Goal: Information Seeking & Learning: Learn about a topic

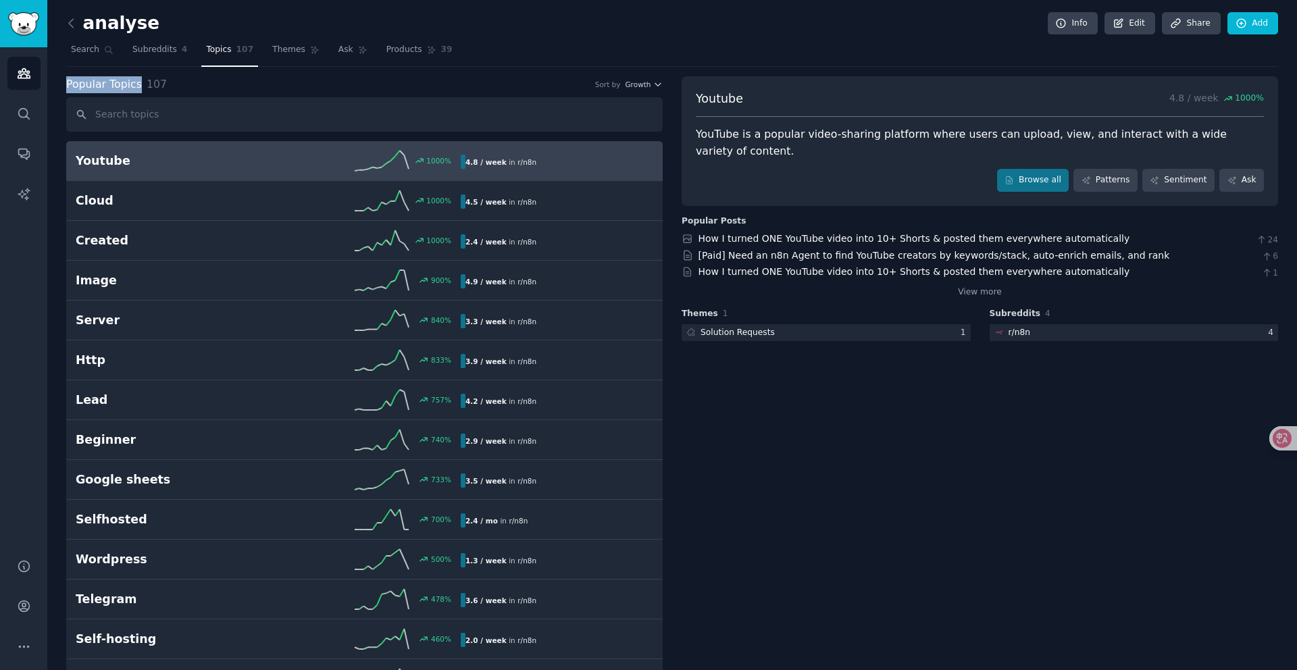
drag, startPoint x: 136, startPoint y: 86, endPoint x: 51, endPoint y: 89, distance: 85.9
copy span "Popular Topics"
click at [894, 240] on link "How I turned ONE YouTube video into 10+ Shorts & posted them everywhere automat…" at bounding box center [914, 238] width 432 height 11
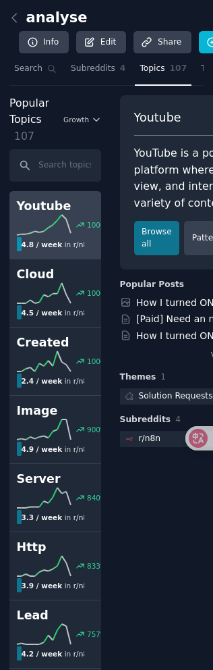
click at [22, 223] on icon at bounding box center [44, 225] width 54 height 20
click at [24, 256] on link "Youtube 1000 % 4.8 / week in r/ n8n" at bounding box center [55, 225] width 92 height 68
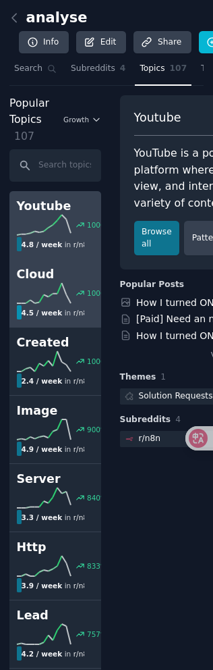
drag, startPoint x: 25, startPoint y: 265, endPoint x: 14, endPoint y: 286, distance: 23.6
click at [25, 265] on link "Cloud 1000 % 4.5 / week in r/ n8n" at bounding box center [55, 293] width 92 height 68
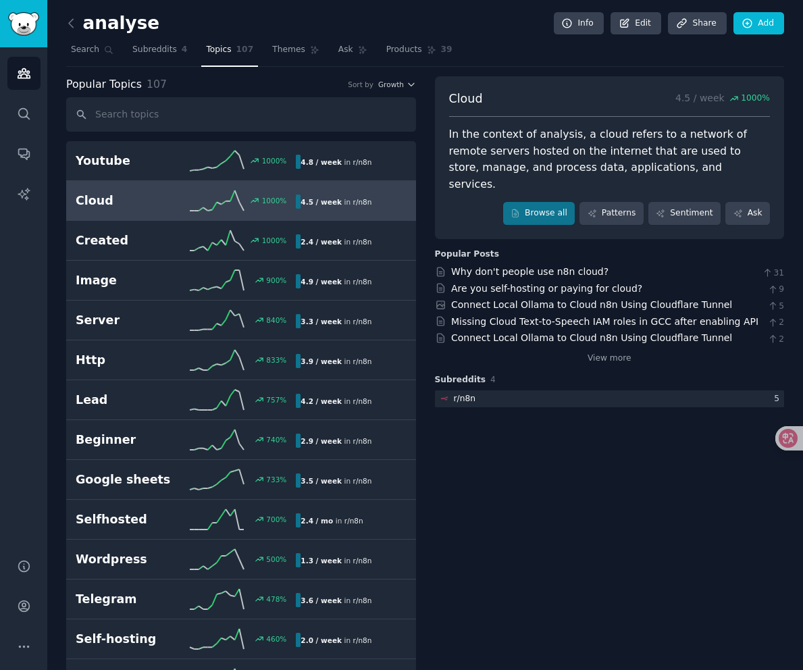
click at [68, 80] on span "Popular Topics" at bounding box center [104, 84] width 76 height 17
click at [114, 98] on input "text" at bounding box center [241, 114] width 350 height 34
click at [41, 309] on div "Audiences Search Conversations AI Reports" at bounding box center [23, 294] width 47 height 495
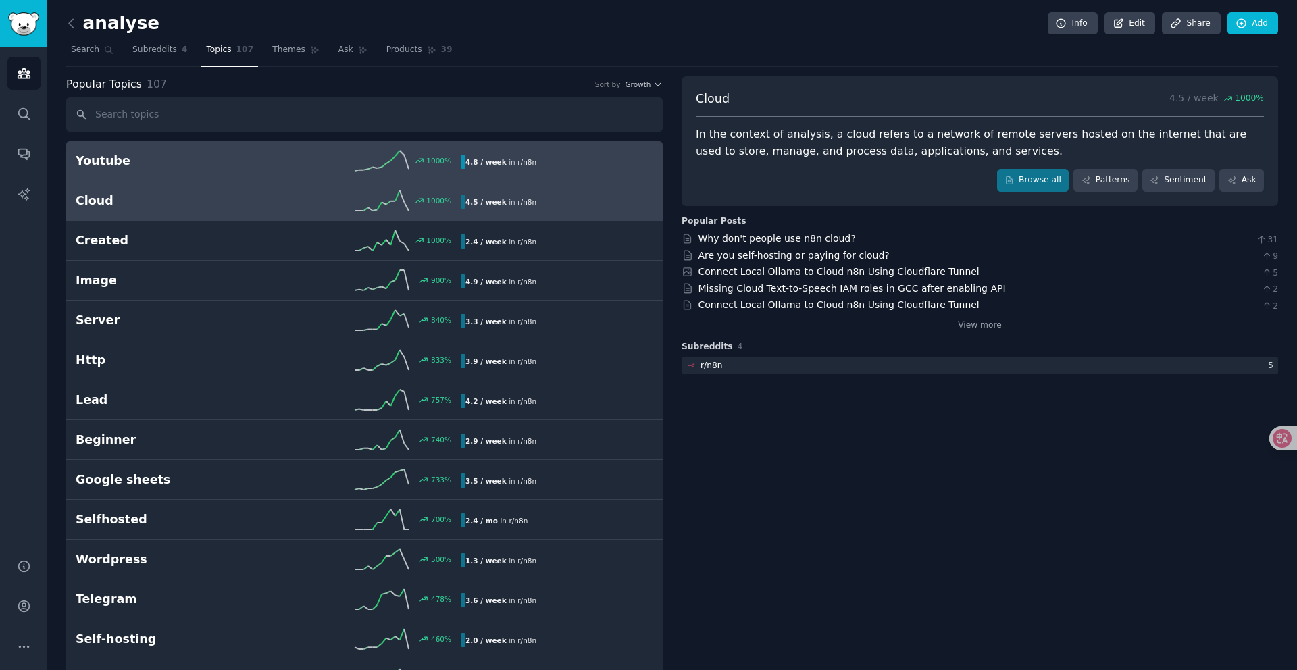
click at [477, 158] on b "4.8 / week" at bounding box center [485, 162] width 41 height 8
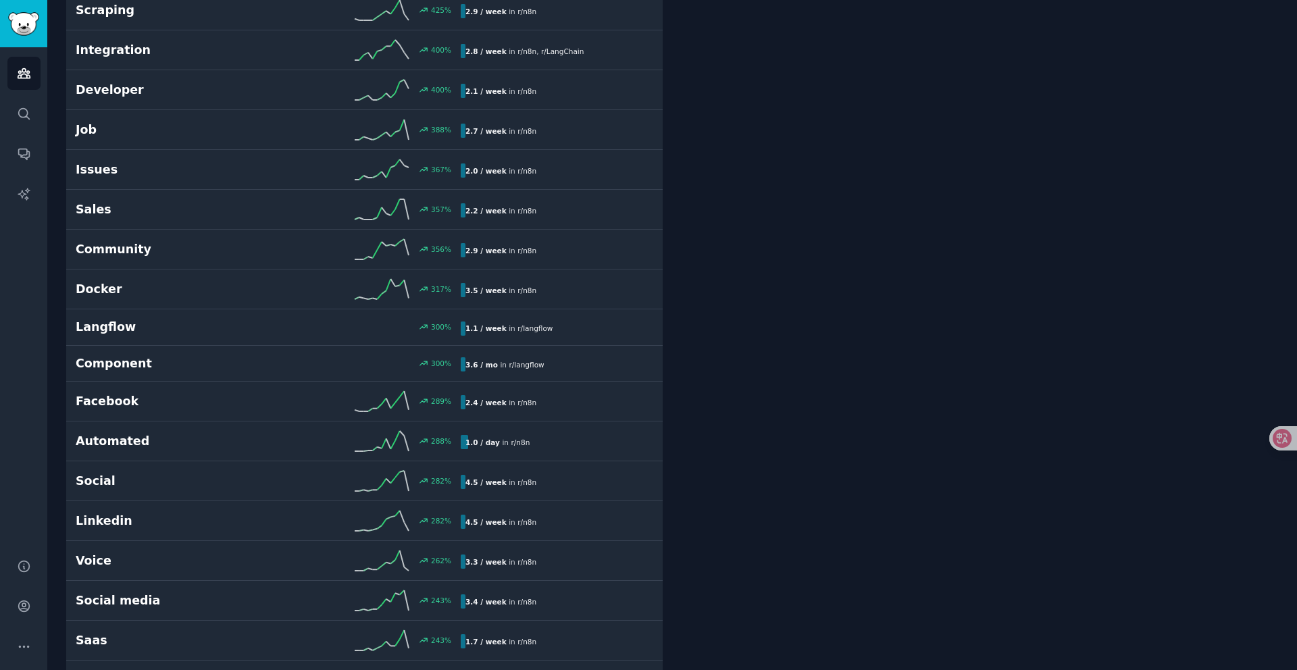
scroll to position [668, 0]
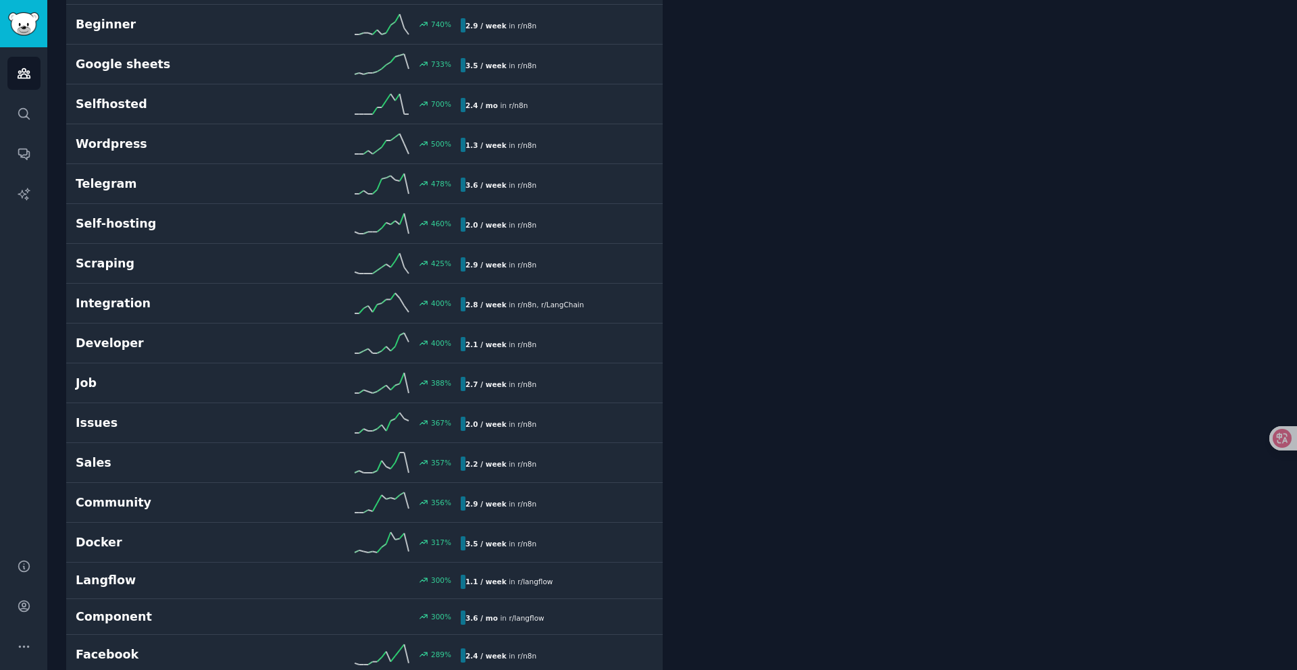
scroll to position [0, 0]
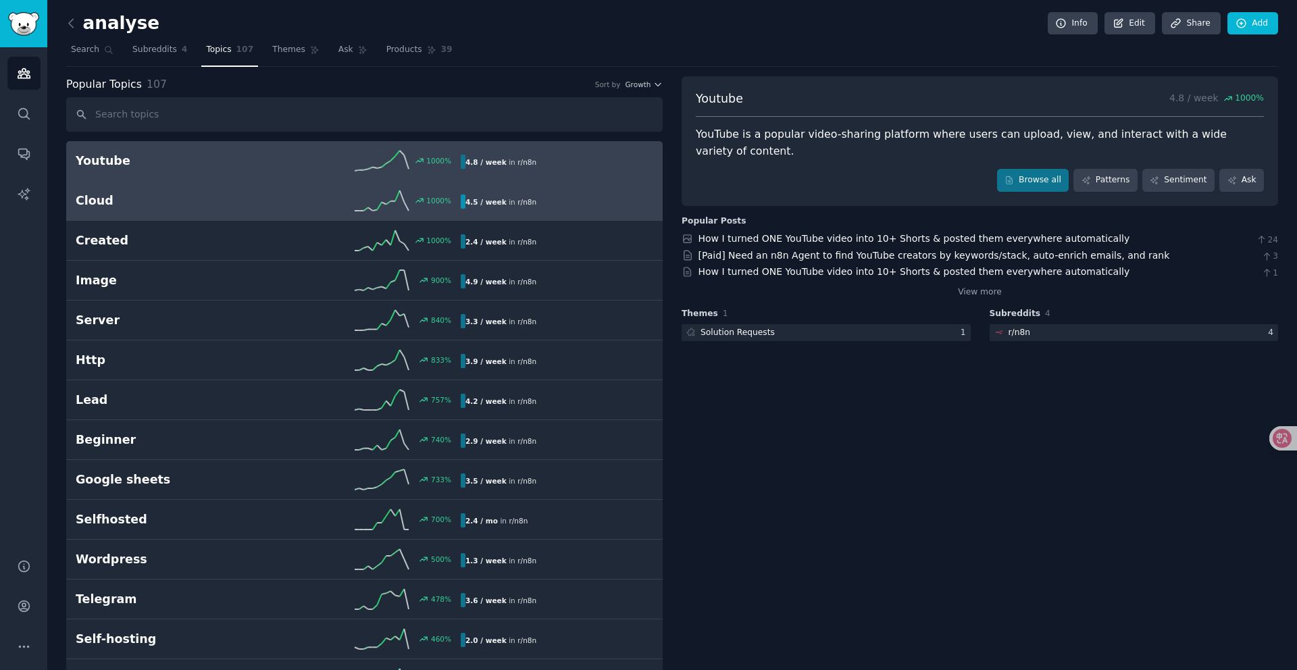
click at [458, 215] on link "Cloud 1000 % 4.5 / week in r/ n8n 1000% increase in mentions recently" at bounding box center [364, 201] width 596 height 40
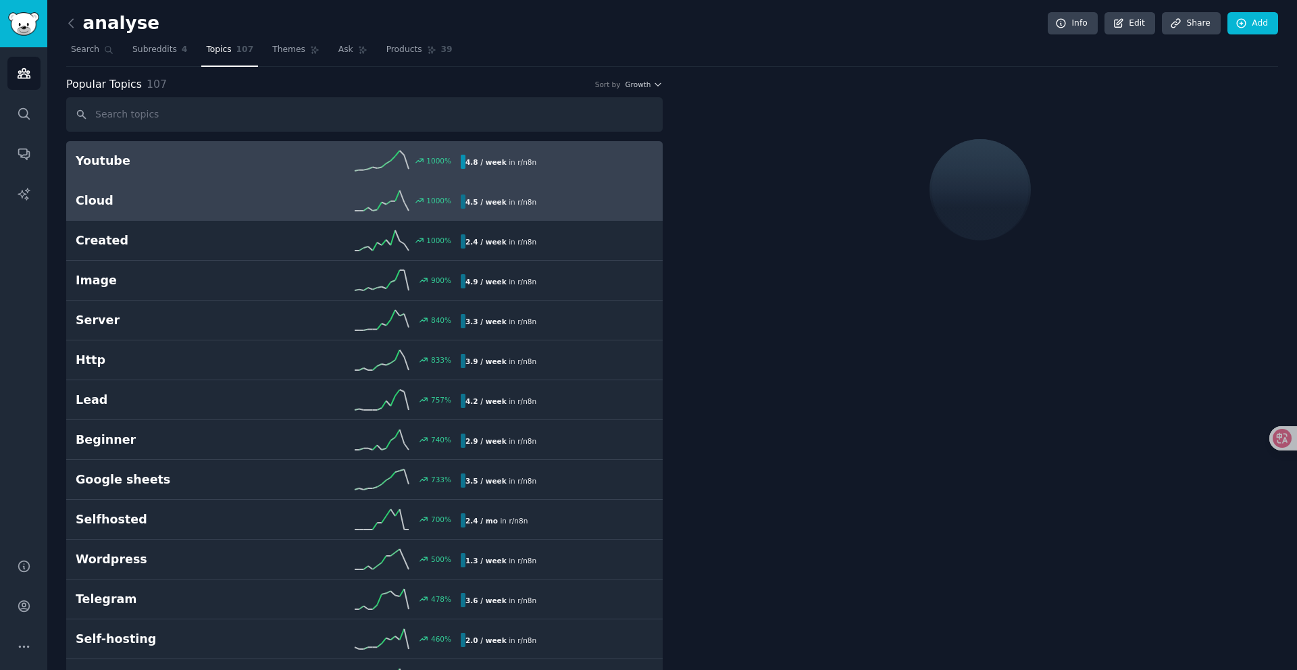
click at [442, 166] on div "1000 %" at bounding box center [364, 161] width 193 height 20
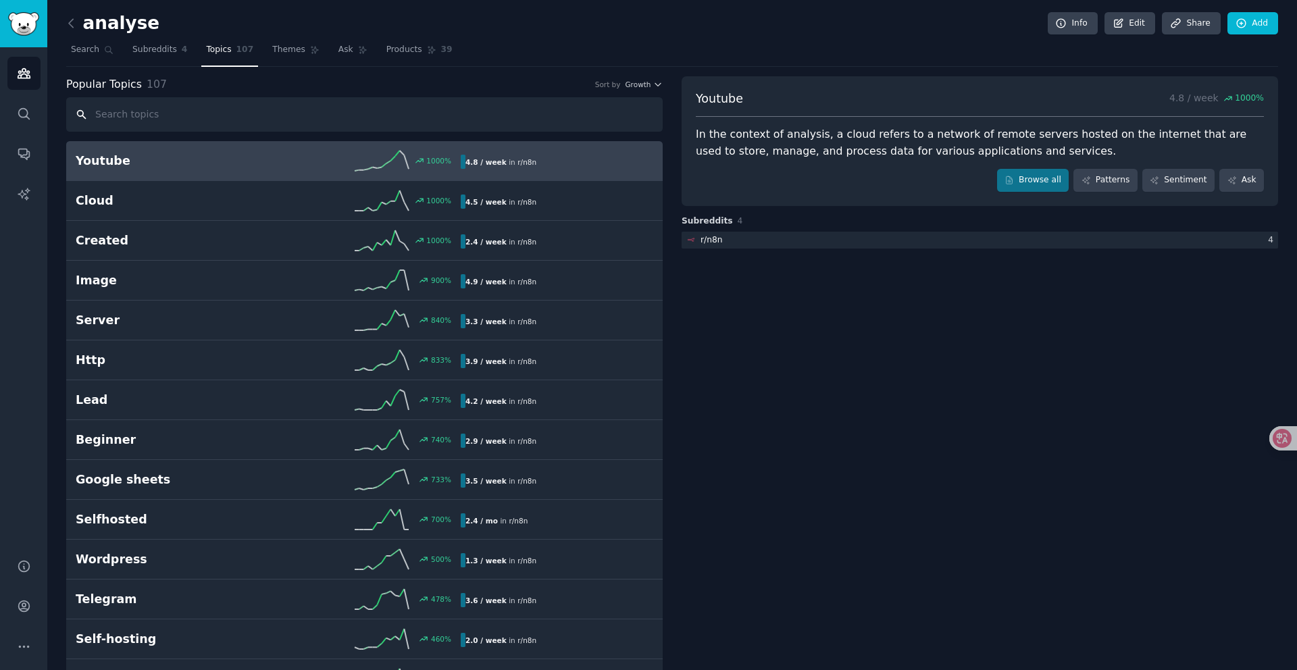
click at [317, 120] on input "text" at bounding box center [364, 114] width 596 height 34
click at [327, 119] on input "text" at bounding box center [364, 114] width 596 height 34
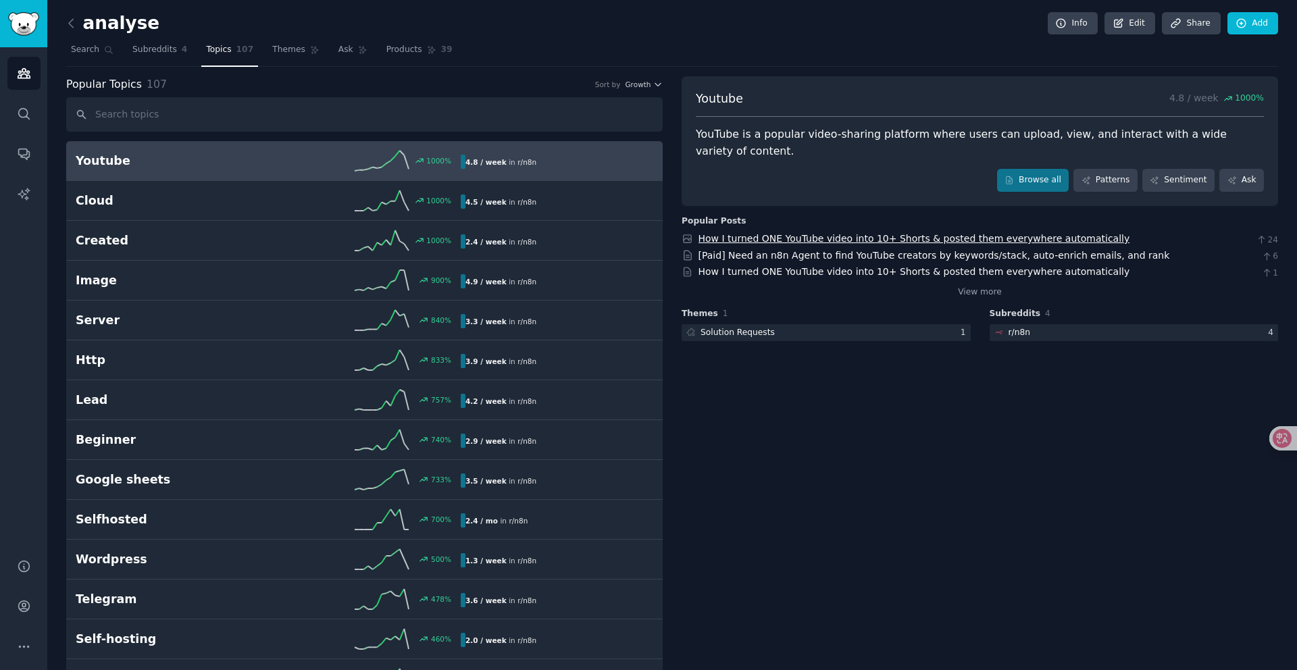
click at [802, 239] on link "How I turned ONE YouTube video into 10+ Shorts & posted them everywhere automat…" at bounding box center [914, 238] width 432 height 11
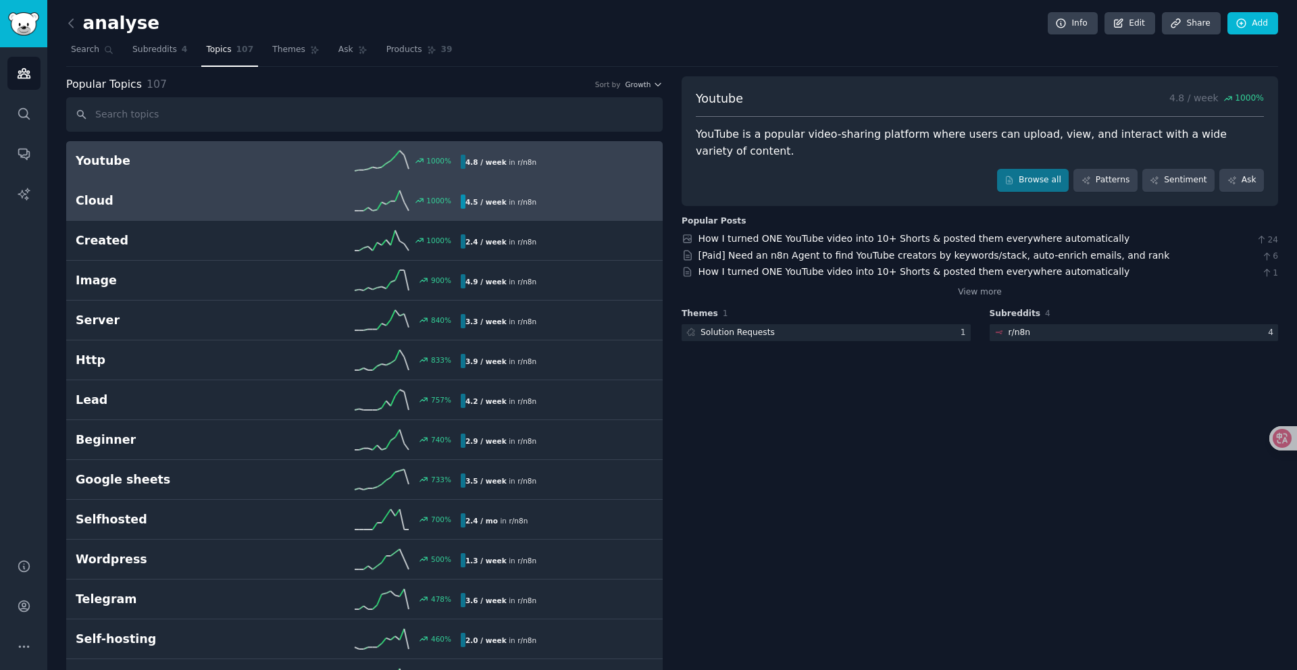
click at [359, 193] on icon at bounding box center [382, 200] width 54 height 20
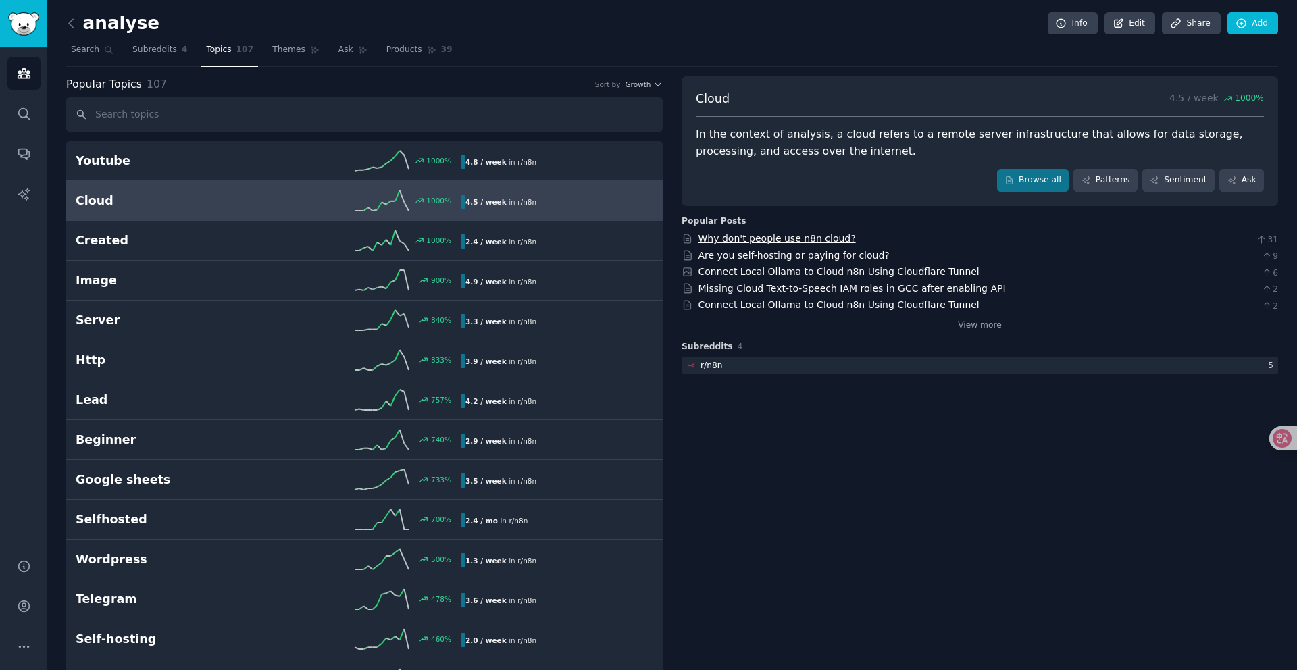
click at [798, 240] on link "Why don't people use n8n cloud?" at bounding box center [776, 238] width 157 height 11
click at [784, 240] on link "Why don't people use n8n cloud?" at bounding box center [776, 238] width 157 height 11
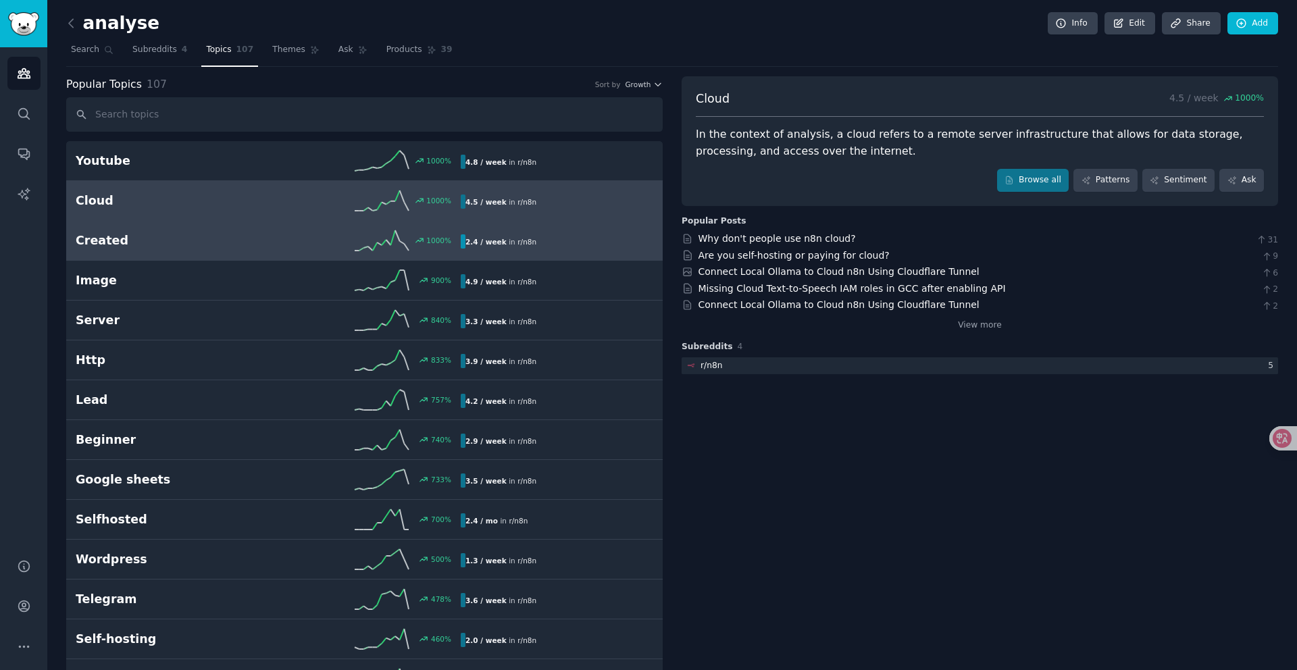
click at [509, 243] on div "2.4 / week in r/ n8n" at bounding box center [501, 241] width 80 height 14
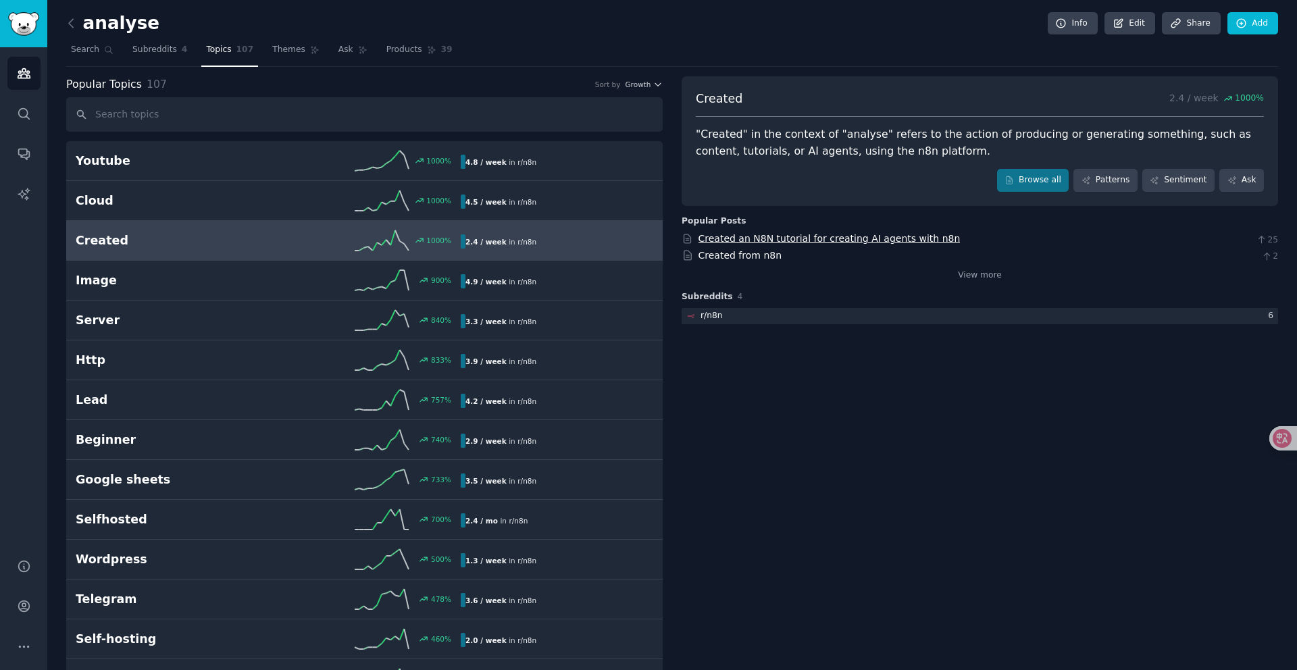
click at [784, 240] on link "Created an N8N tutorial for creating AI agents with n8n" at bounding box center [829, 238] width 262 height 11
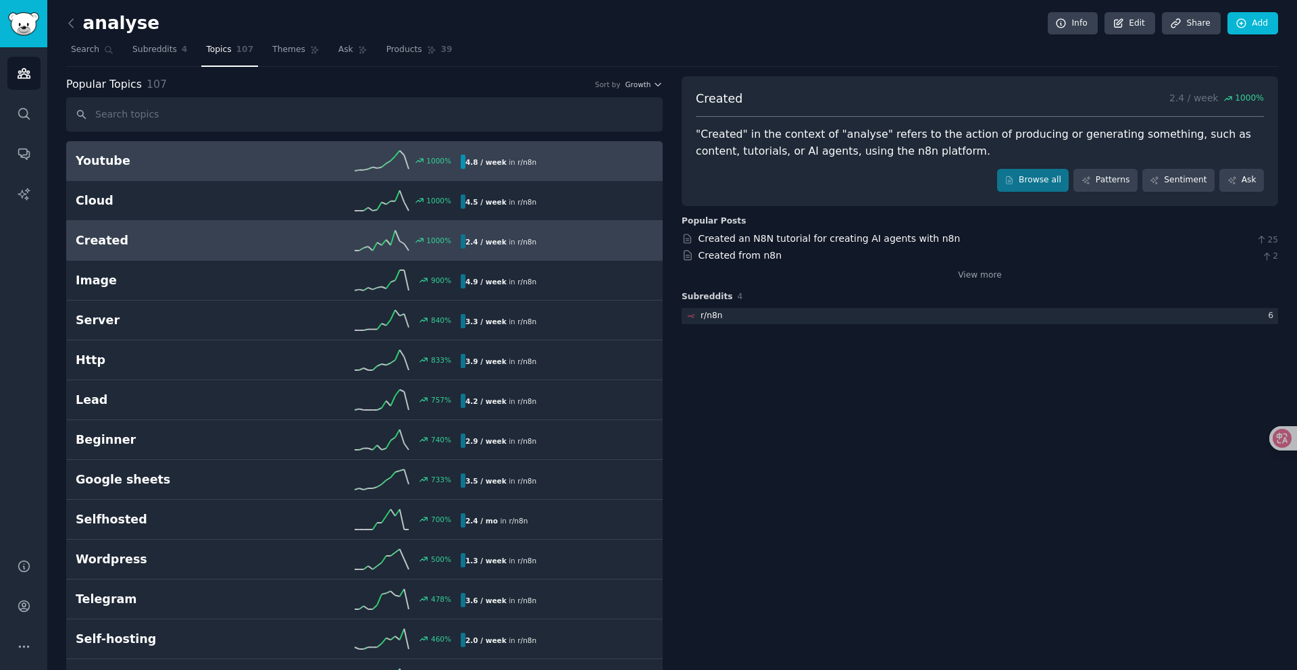
click at [524, 164] on span "r/ n8n" at bounding box center [526, 162] width 19 height 8
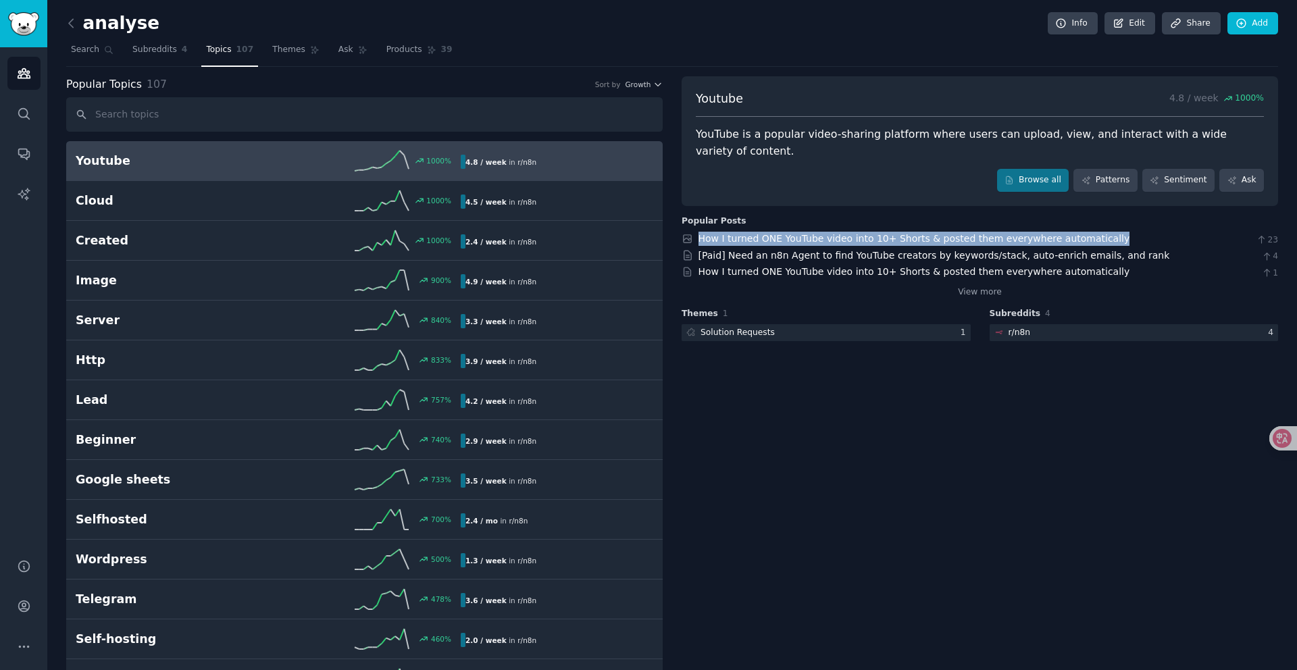
drag, startPoint x: 1056, startPoint y: 240, endPoint x: 692, endPoint y: 245, distance: 364.1
click at [692, 245] on div "How I turned ONE YouTube video into 10+ Shorts & posted them everywhere automat…" at bounding box center [980, 239] width 596 height 14
copy link "How I turned ONE YouTube video into 10+ Shorts & posted them everywhere automat…"
click at [769, 144] on div "YouTube is a popular video-sharing platform where users can upload, view, and i…" at bounding box center [980, 142] width 568 height 33
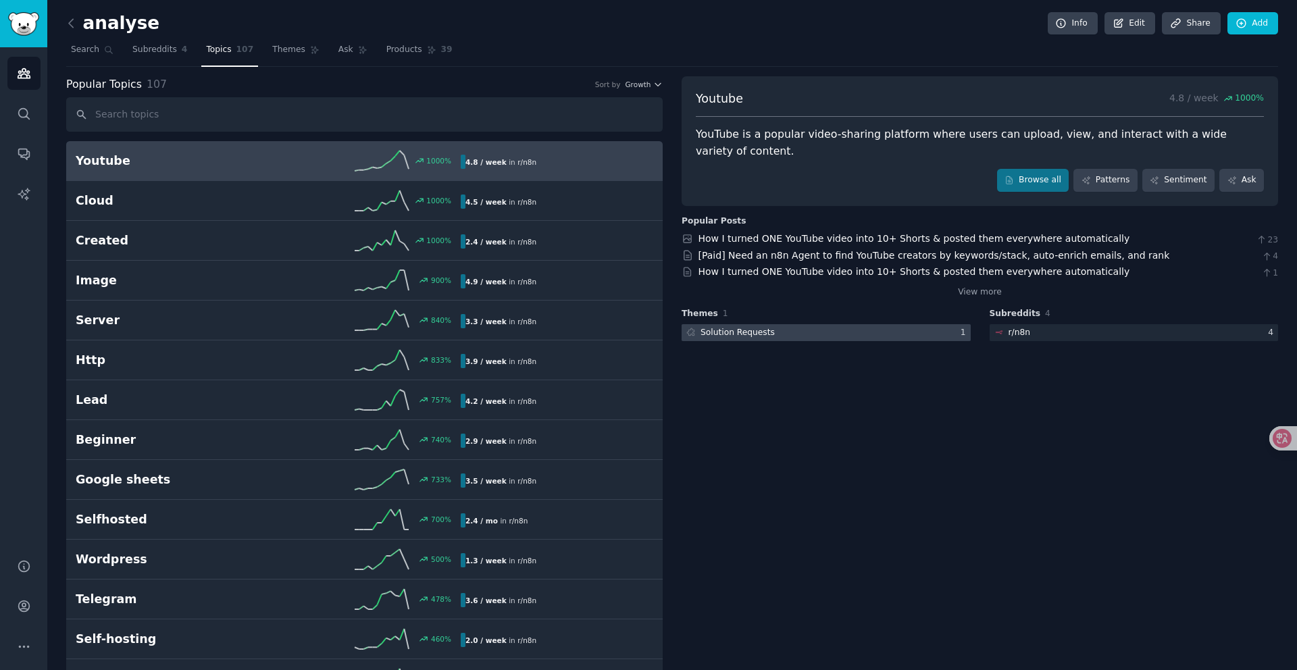
click at [794, 333] on div at bounding box center [826, 332] width 289 height 17
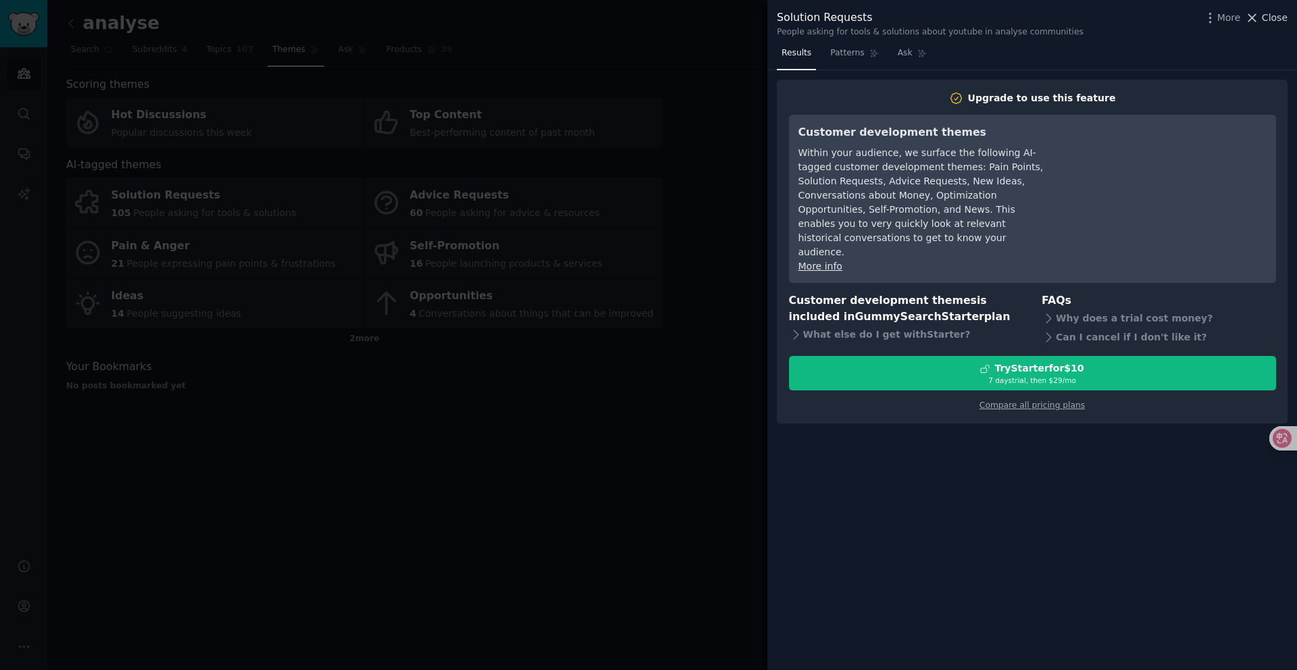
click at [1256, 18] on icon at bounding box center [1252, 18] width 14 height 14
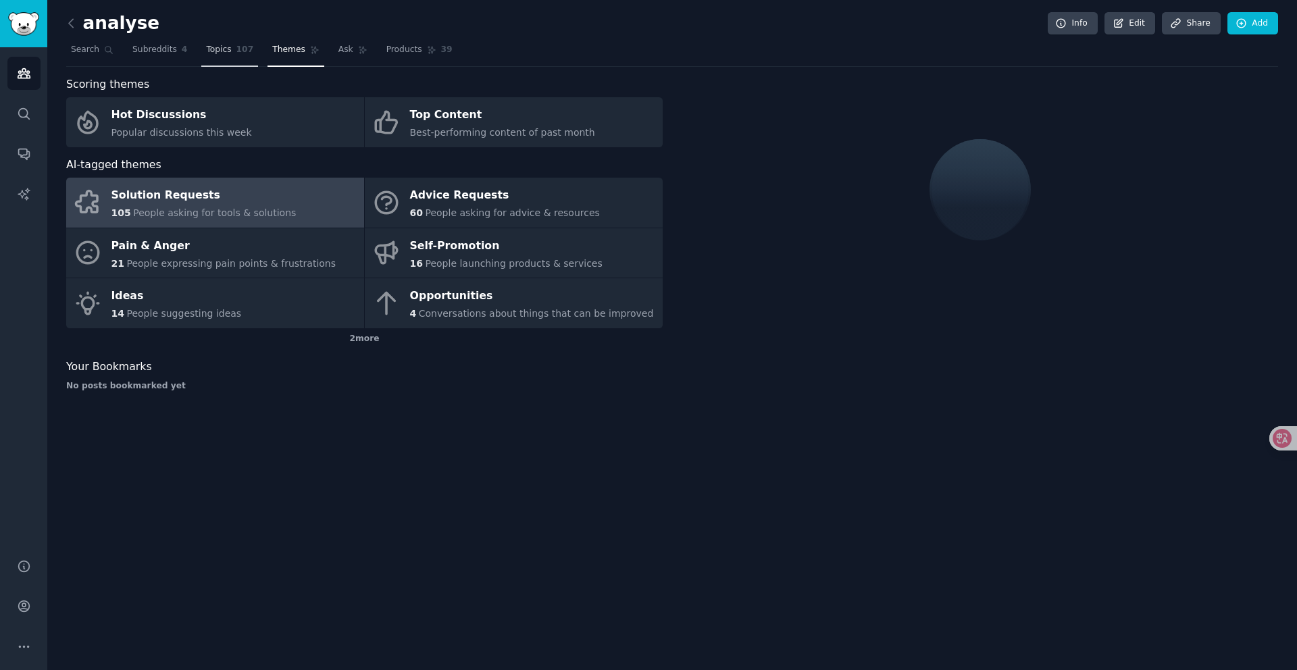
click at [211, 56] on link "Topics 107" at bounding box center [229, 53] width 57 height 28
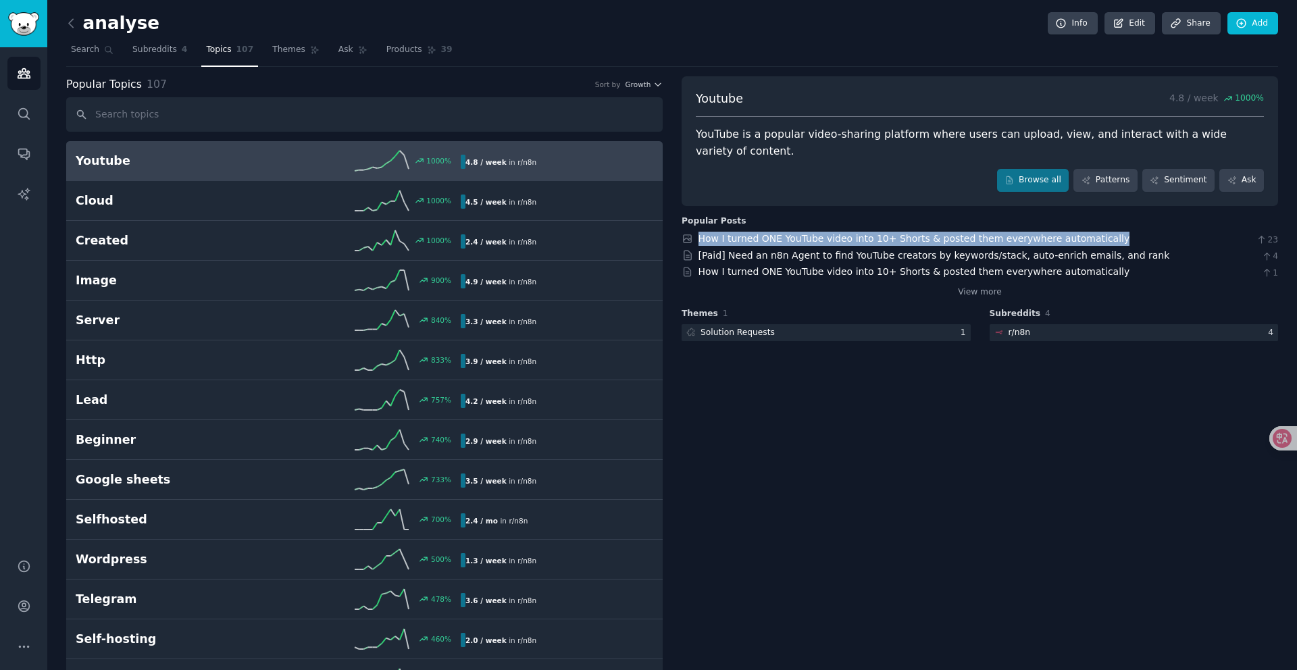
drag, startPoint x: 1019, startPoint y: 234, endPoint x: 690, endPoint y: 243, distance: 329.8
click at [690, 243] on div "How I turned ONE YouTube video into 10+ Shorts & posted them everywhere automat…" at bounding box center [980, 239] width 596 height 14
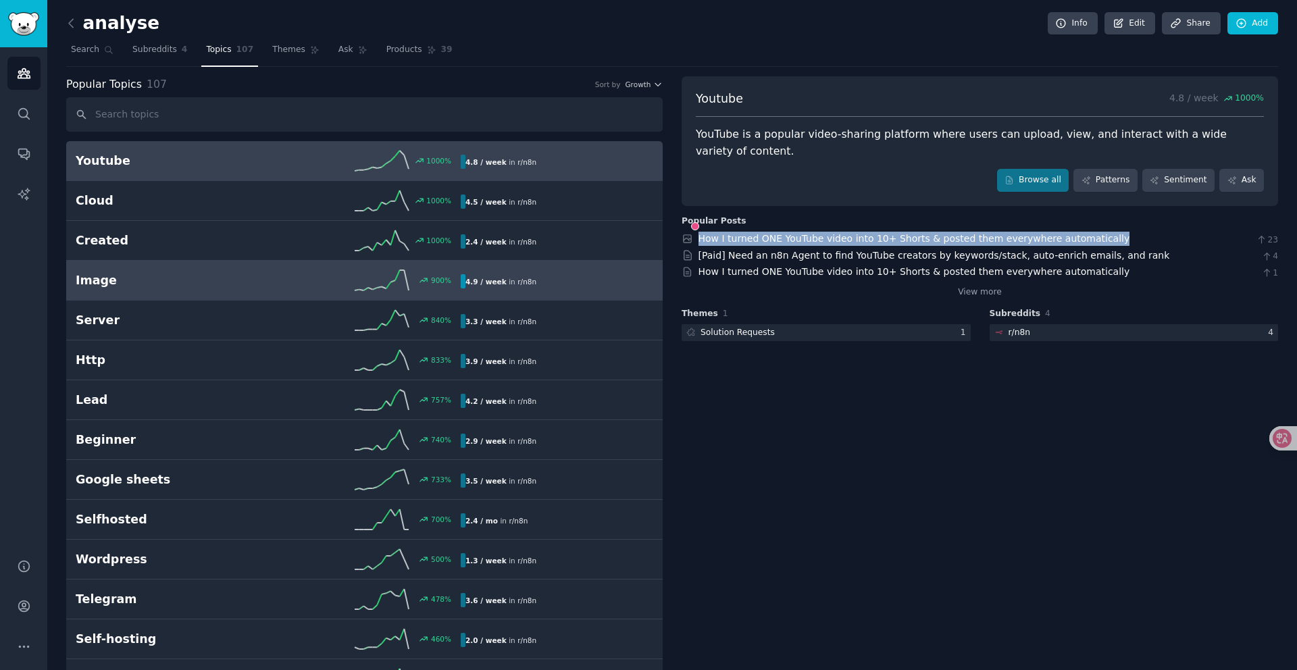
copy link "How I turned ONE YouTube video into 10+ Shorts & posted them everywhere automat…"
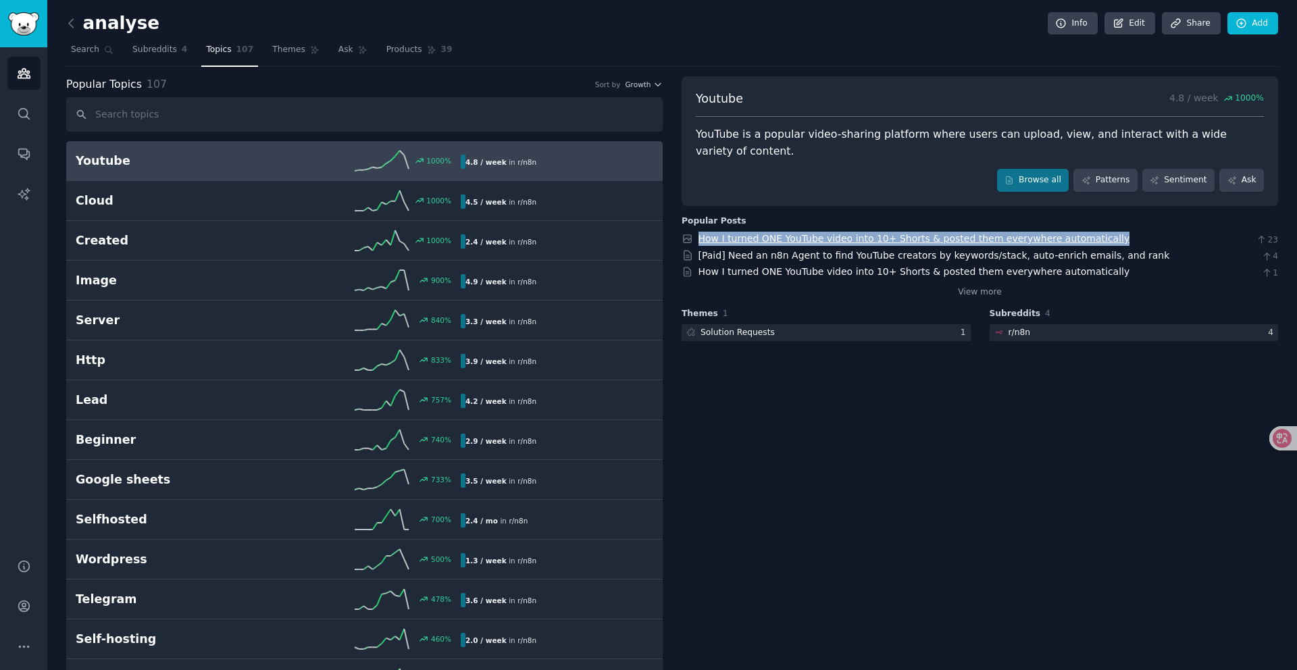
click at [754, 240] on link "How I turned ONE YouTube video into 10+ Shorts & posted them everywhere automat…" at bounding box center [914, 238] width 432 height 11
drag, startPoint x: 1106, startPoint y: 239, endPoint x: 695, endPoint y: 240, distance: 411.4
click at [695, 240] on div "How I turned ONE YouTube video into 10+ Shorts & posted them everywhere automat…" at bounding box center [980, 239] width 596 height 14
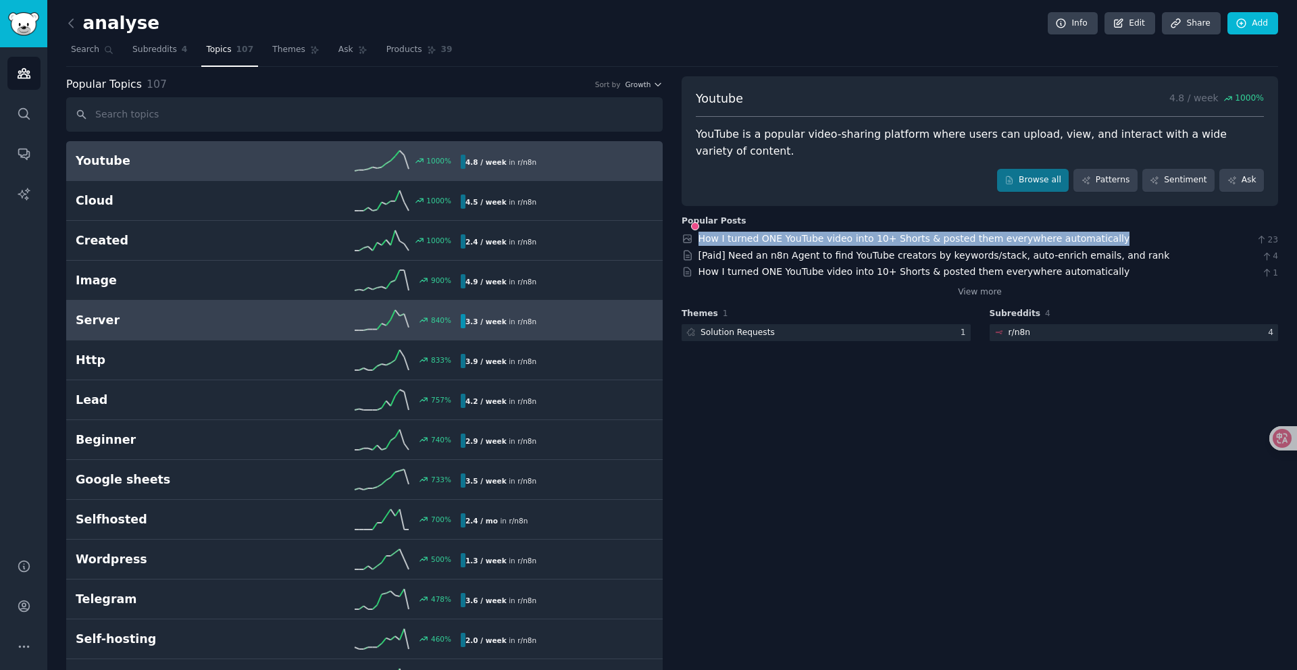
copy link "How I turned ONE YouTube video into 10+ Shorts & posted them everywhere automat…"
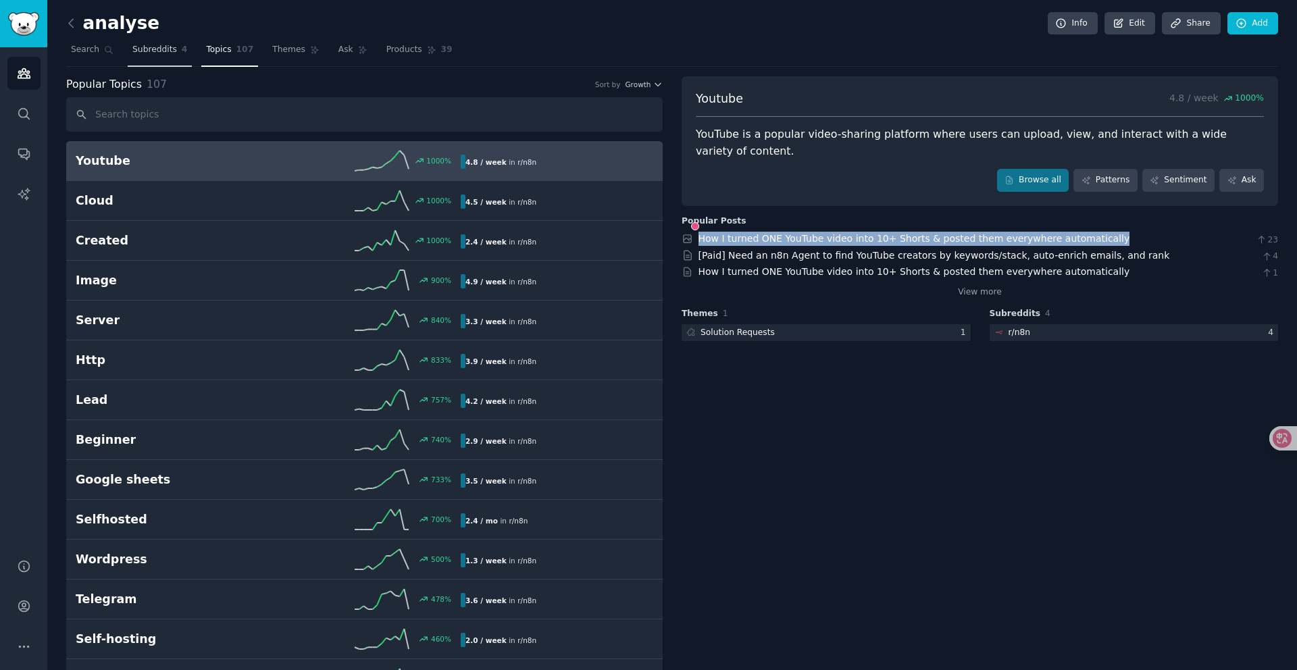
click at [153, 51] on span "Subreddits" at bounding box center [154, 50] width 45 height 12
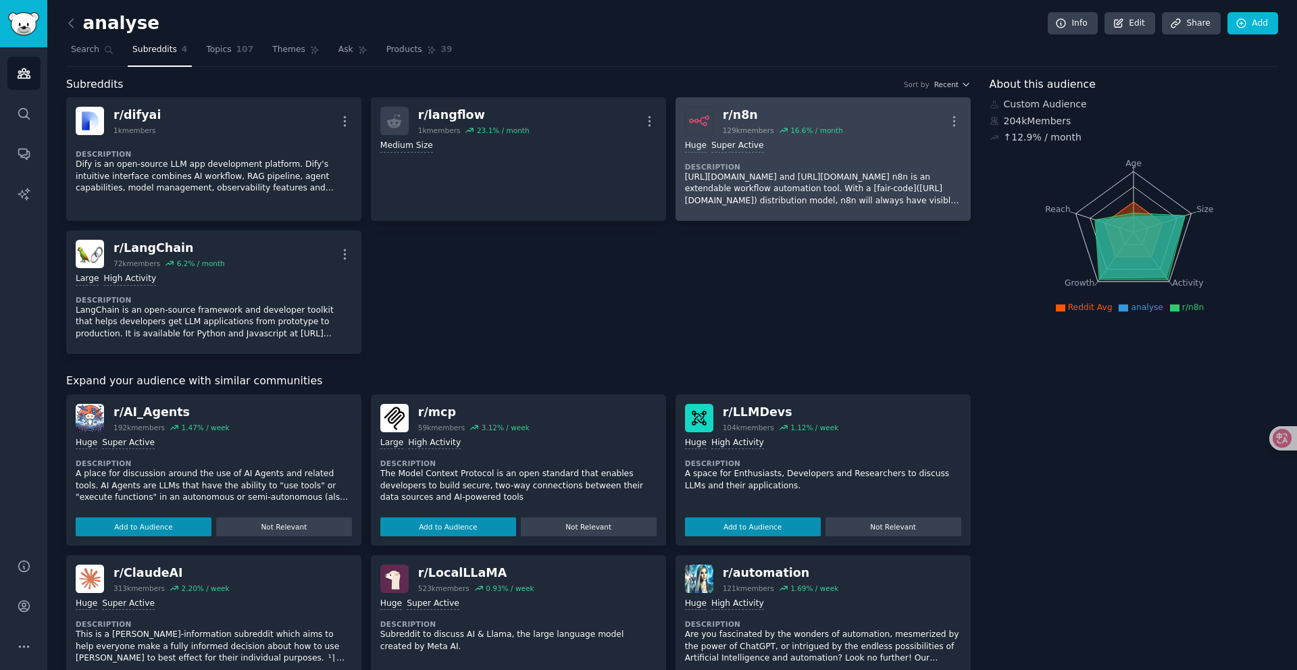
click at [815, 124] on h2 "r/ n8n 129k members 16.6 % / month" at bounding box center [783, 121] width 120 height 28
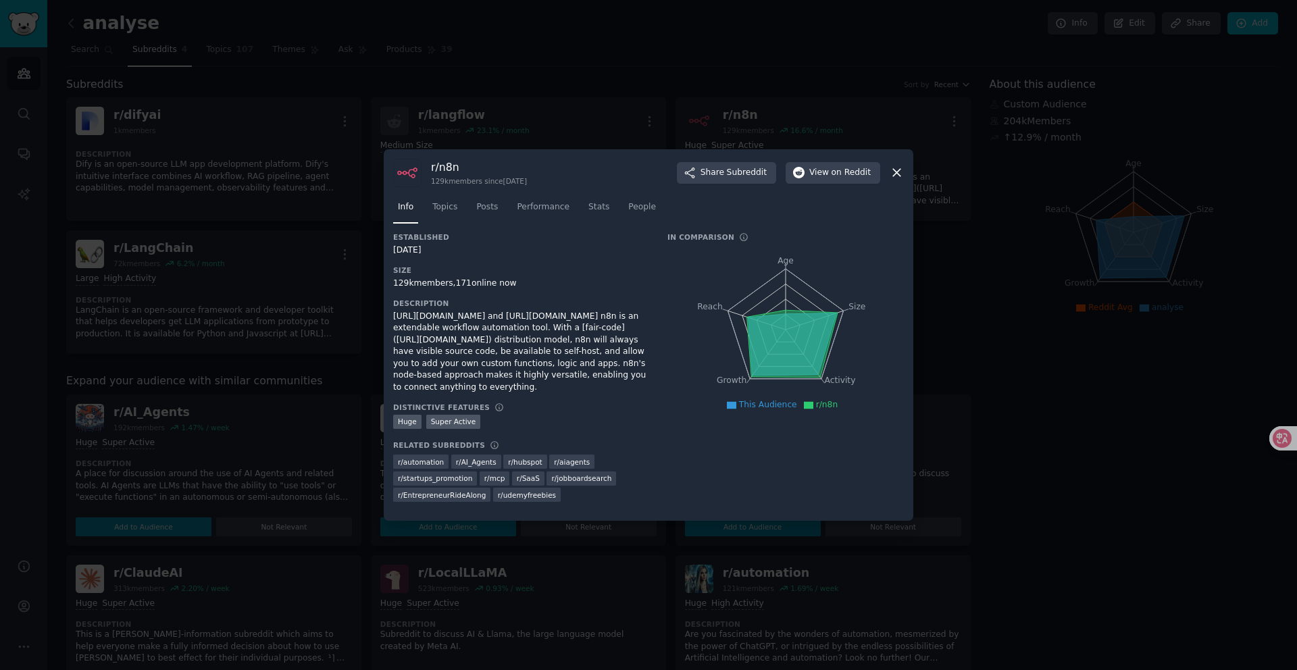
click at [898, 172] on icon at bounding box center [897, 172] width 14 height 14
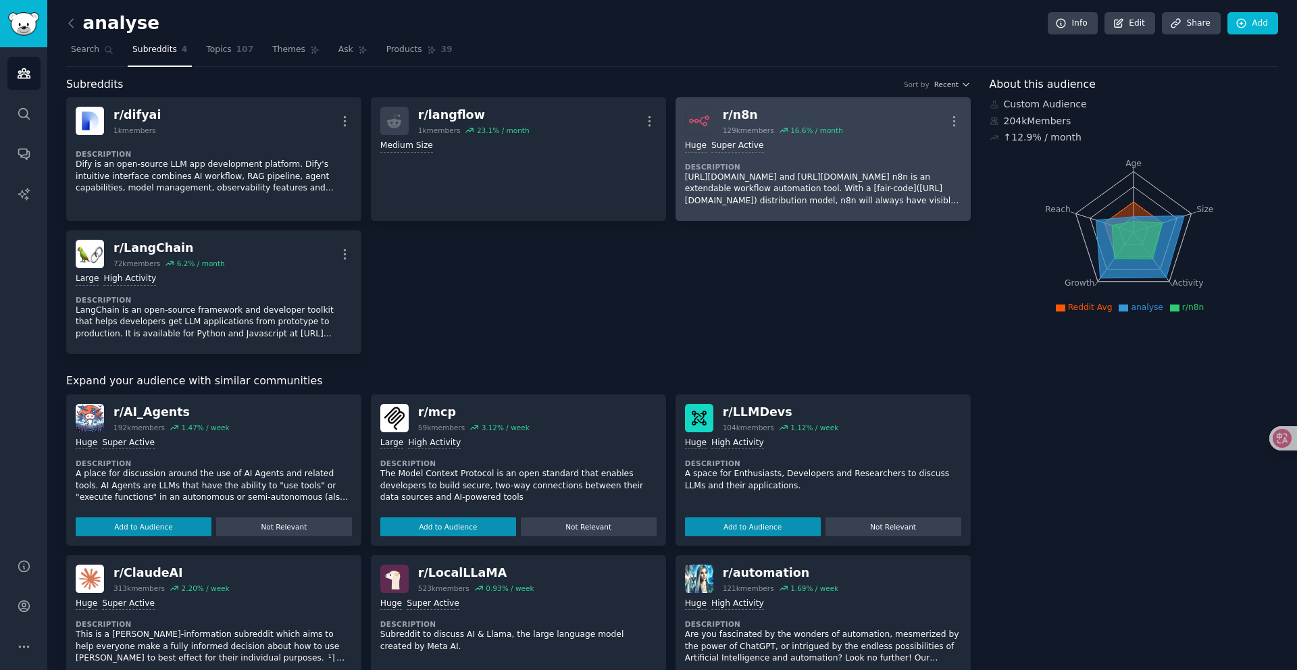
click at [732, 116] on div "r/ n8n" at bounding box center [783, 115] width 120 height 17
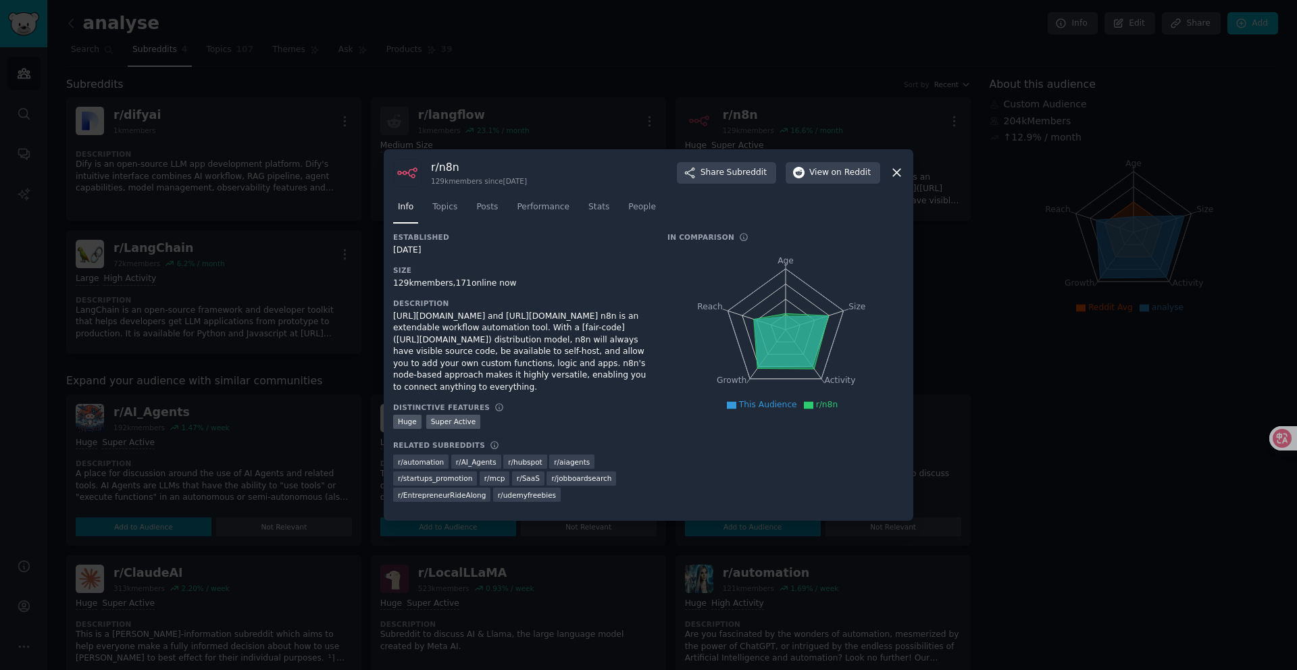
click at [789, 88] on div at bounding box center [648, 335] width 1297 height 670
